Goal: Task Accomplishment & Management: Use online tool/utility

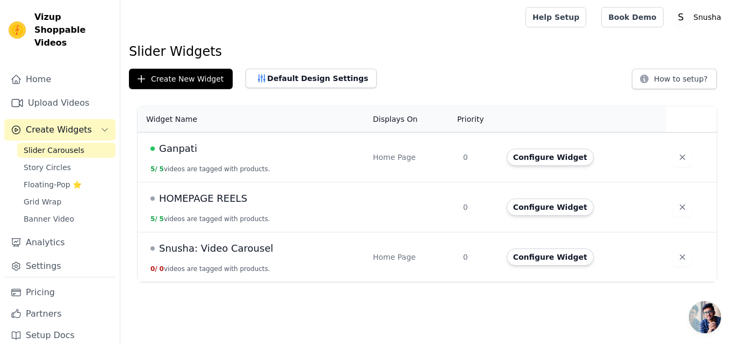
click at [170, 150] on span "Ganpati" at bounding box center [178, 148] width 38 height 15
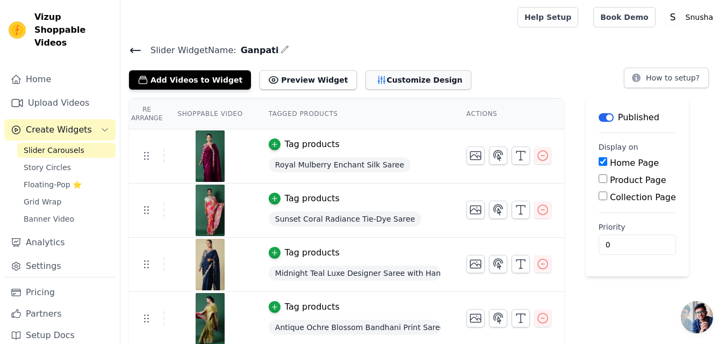
click at [384, 74] on button "Customize Design" at bounding box center [418, 79] width 106 height 19
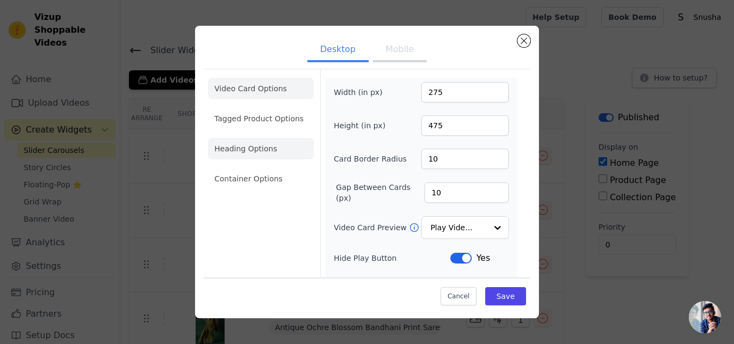
click at [277, 155] on li "Heading Options" at bounding box center [261, 148] width 106 height 21
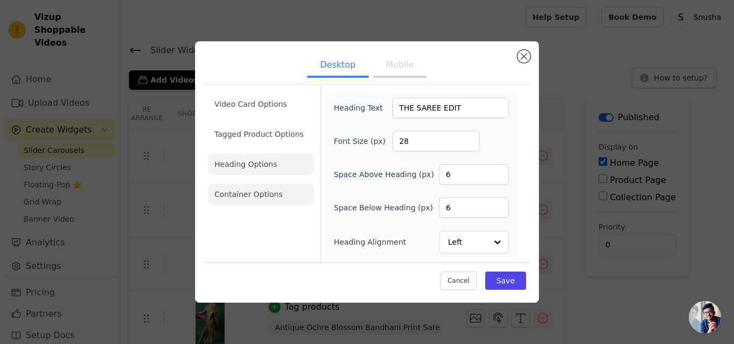
click at [243, 196] on li "Container Options" at bounding box center [261, 194] width 106 height 21
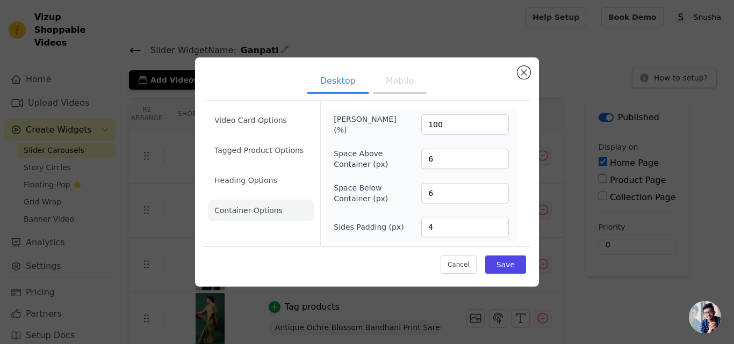
click at [397, 88] on button "Mobile" at bounding box center [400, 82] width 54 height 24
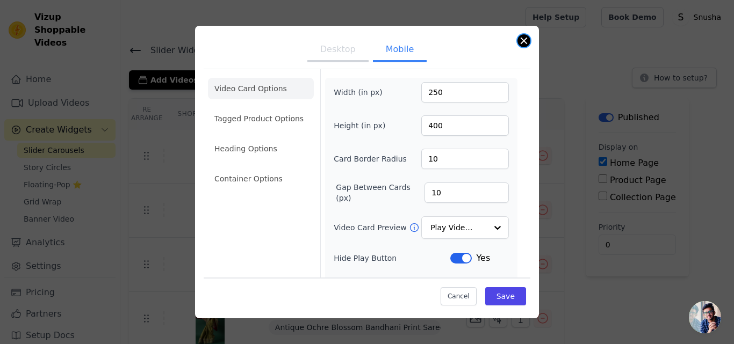
click at [527, 38] on button "Close modal" at bounding box center [523, 40] width 13 height 13
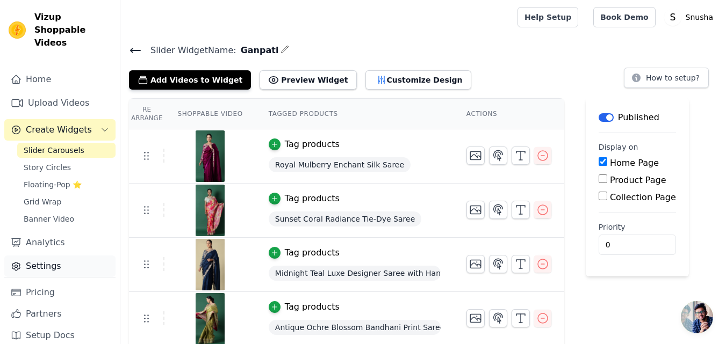
click at [51, 256] on link "Settings" at bounding box center [59, 266] width 111 height 21
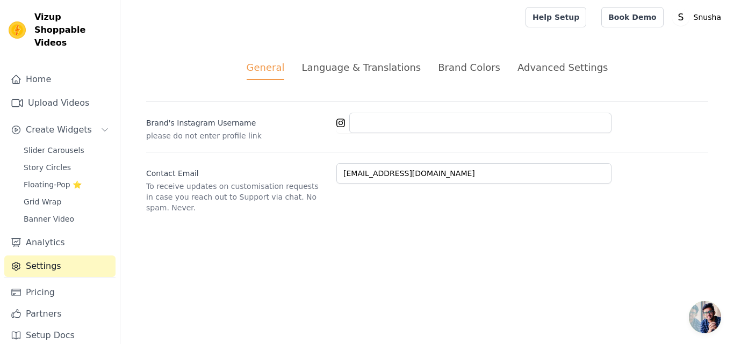
click at [456, 69] on div "Brand Colors" at bounding box center [469, 67] width 62 height 15
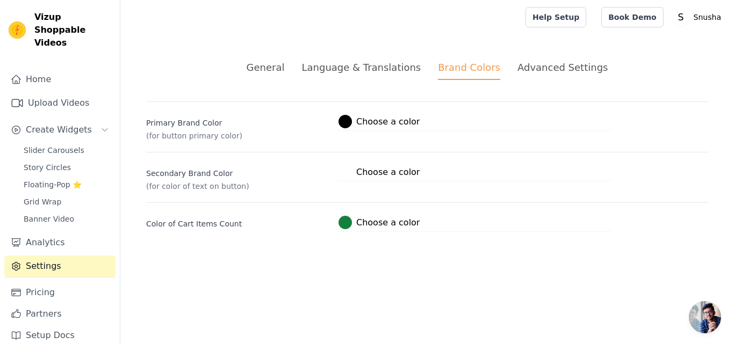
click at [545, 71] on div "Advanced Settings" at bounding box center [562, 67] width 90 height 15
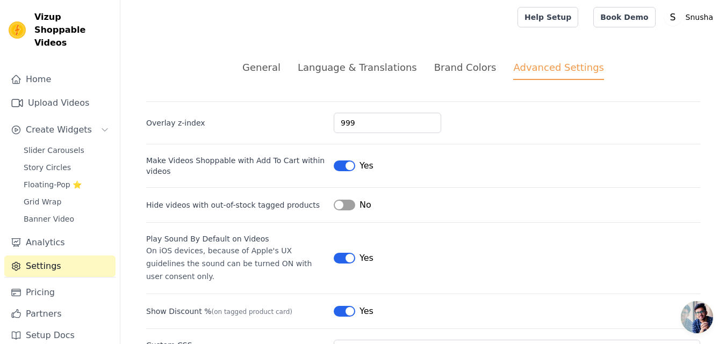
click at [267, 67] on div "General" at bounding box center [261, 67] width 38 height 15
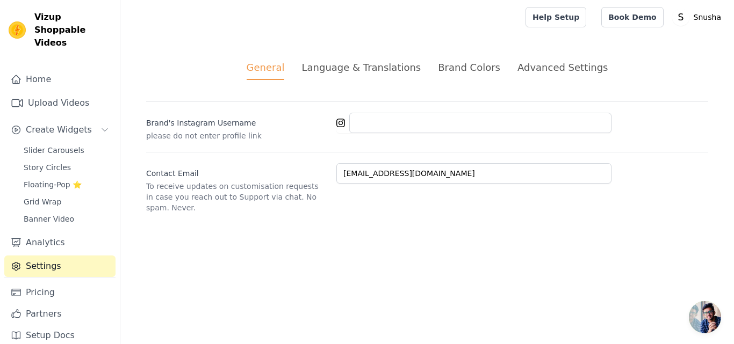
click at [348, 68] on div "Language & Translations" at bounding box center [360, 67] width 119 height 15
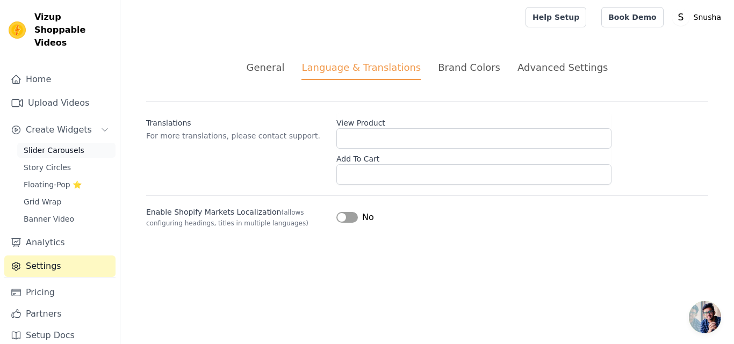
click at [57, 145] on span "Slider Carousels" at bounding box center [54, 150] width 61 height 11
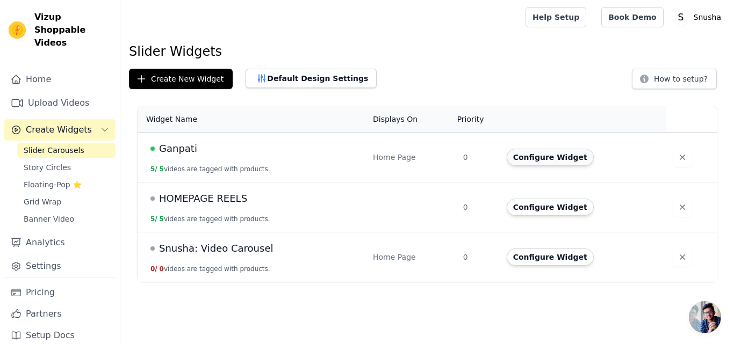
click at [543, 158] on button "Configure Widget" at bounding box center [550, 157] width 87 height 17
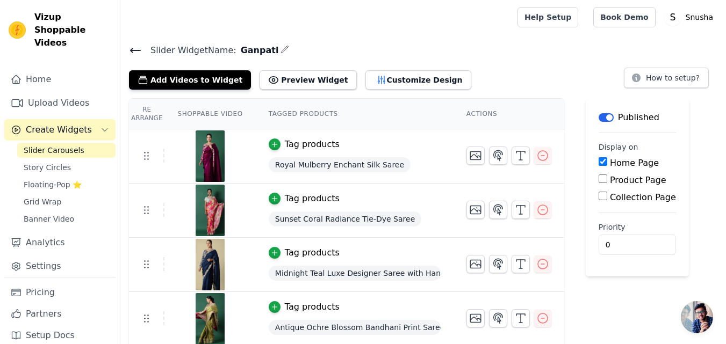
click at [132, 48] on icon at bounding box center [136, 50] width 10 height 4
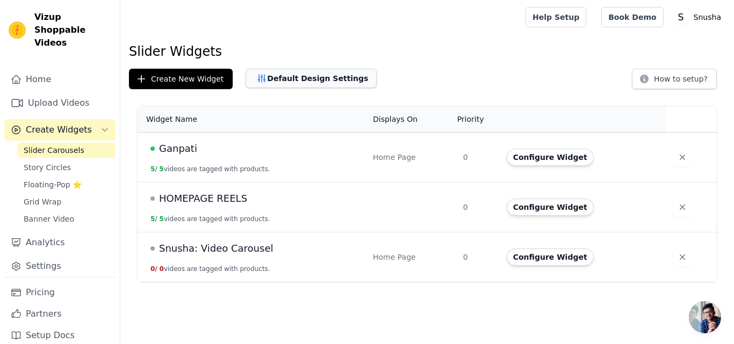
click at [297, 76] on button "Default Design Settings" at bounding box center [311, 78] width 131 height 19
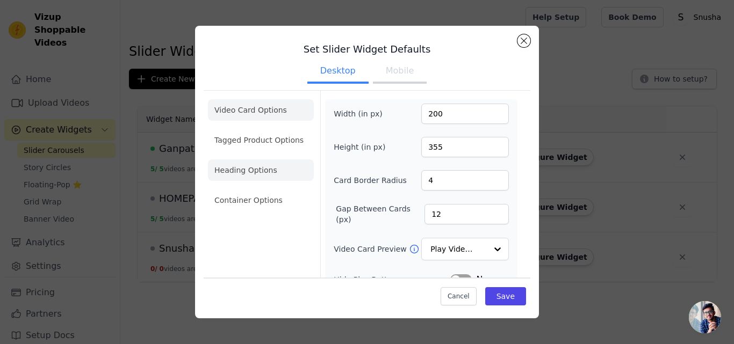
click at [231, 174] on li "Heading Options" at bounding box center [261, 170] width 106 height 21
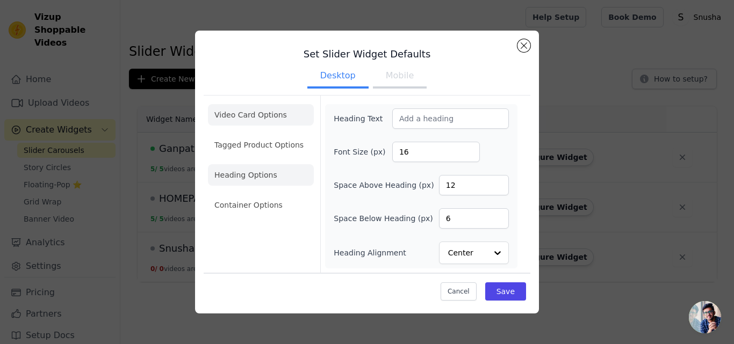
click at [271, 134] on li "Video Card Options" at bounding box center [261, 144] width 106 height 21
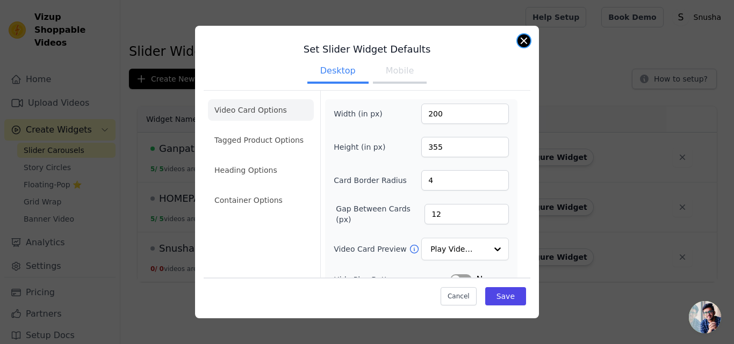
click at [525, 37] on button "Close modal" at bounding box center [523, 40] width 13 height 13
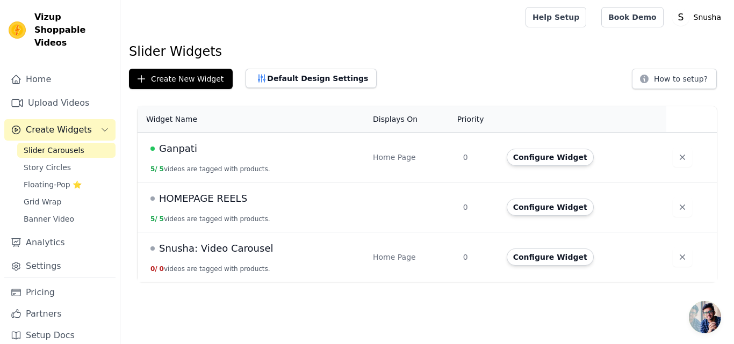
click at [187, 146] on span "Ganpati" at bounding box center [178, 148] width 38 height 15
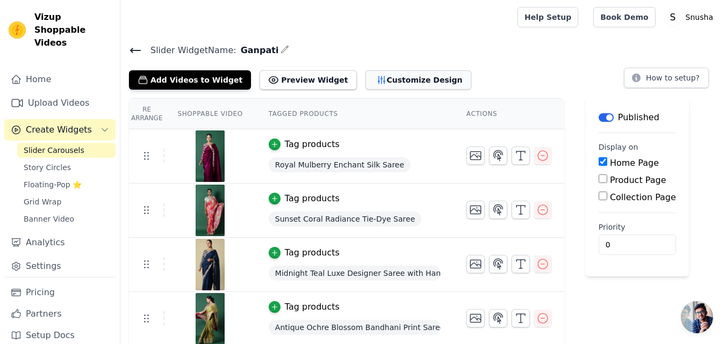
click at [373, 73] on button "Customize Design" at bounding box center [418, 79] width 106 height 19
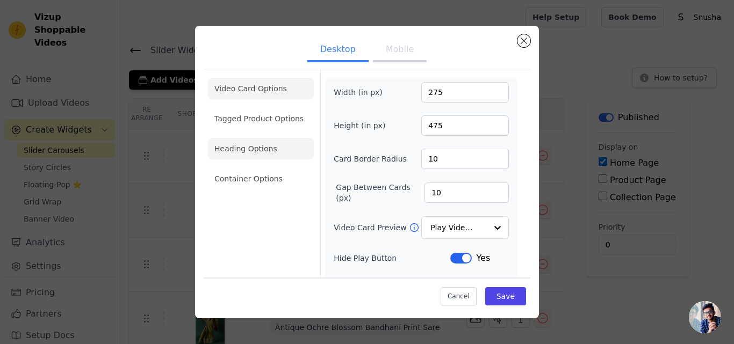
click at [250, 148] on li "Heading Options" at bounding box center [261, 148] width 106 height 21
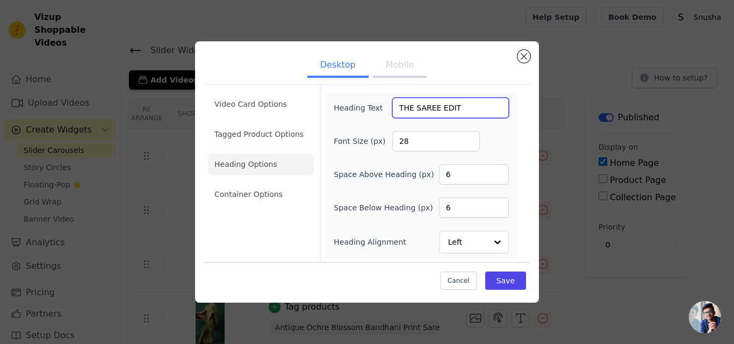
drag, startPoint x: 463, startPoint y: 106, endPoint x: 392, endPoint y: 107, distance: 70.9
click at [392, 107] on input "THE SAREE EDIT" at bounding box center [450, 108] width 117 height 20
click at [487, 105] on input "THE SAREE EDIT" at bounding box center [450, 108] width 117 height 20
click at [525, 54] on button "Close modal" at bounding box center [523, 56] width 13 height 13
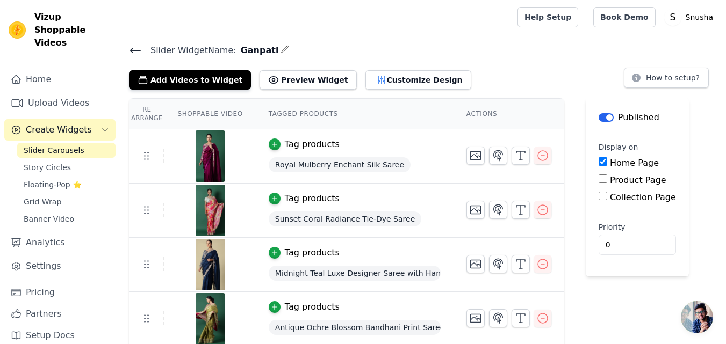
click at [133, 51] on icon at bounding box center [136, 50] width 10 height 4
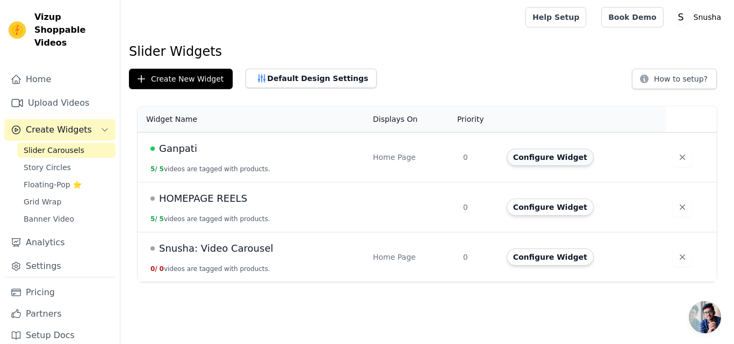
click at [553, 156] on button "Configure Widget" at bounding box center [550, 157] width 87 height 17
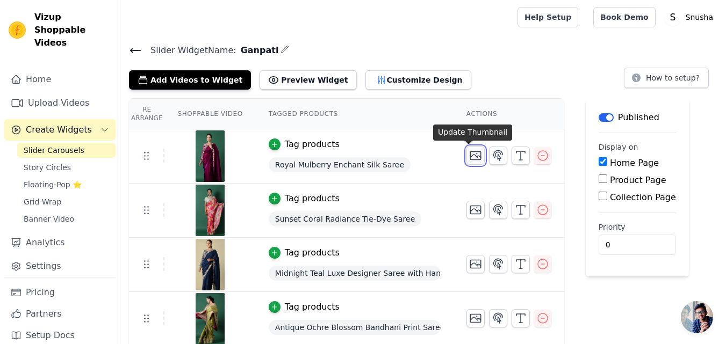
click at [469, 156] on icon "button" at bounding box center [475, 155] width 13 height 13
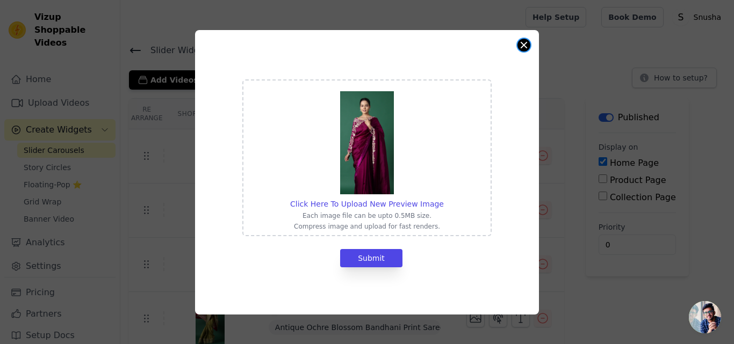
click at [522, 46] on button "Close modal" at bounding box center [523, 45] width 13 height 13
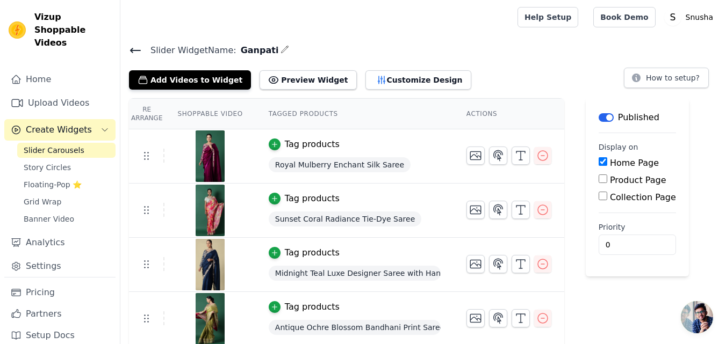
click at [282, 47] on icon "button" at bounding box center [285, 49] width 7 height 7
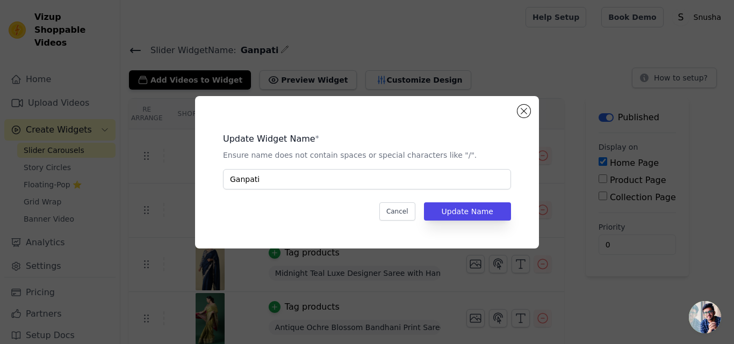
click at [527, 119] on div "Update Widget Name * Ensure name does not contain spaces or special characters …" at bounding box center [367, 172] width 344 height 153
click at [527, 114] on button "Close modal" at bounding box center [523, 111] width 13 height 13
